Goal: Information Seeking & Learning: Learn about a topic

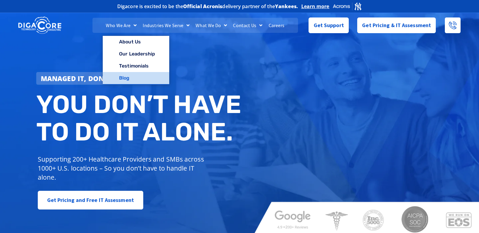
click at [124, 77] on link "Blog" at bounding box center [136, 78] width 66 height 12
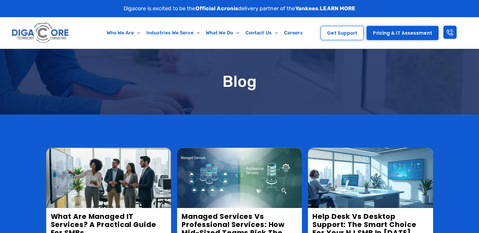
scroll to position [91, 0]
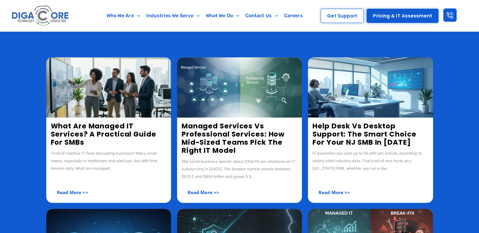
click at [86, 128] on link "What Are Managed IT Services? A Practical Guide for SMBs" at bounding box center [103, 134] width 105 height 26
